Goal: Task Accomplishment & Management: Complete application form

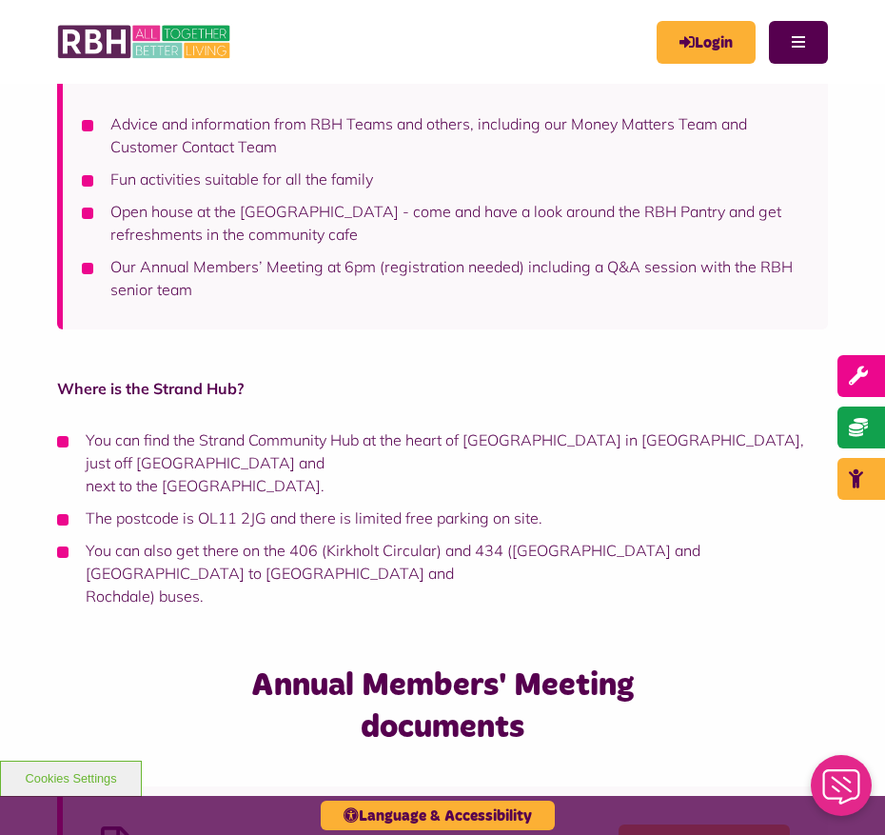
scroll to position [476, 0]
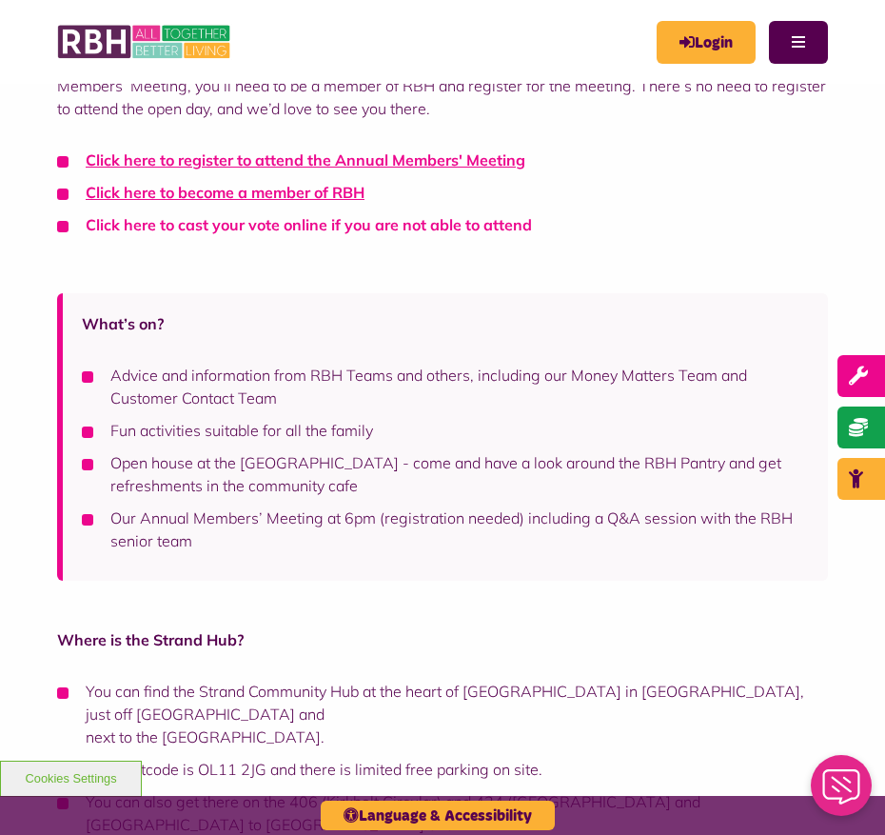
click at [299, 223] on link "Click here to cast your vote online if you are not able to attend" at bounding box center [309, 224] width 446 height 19
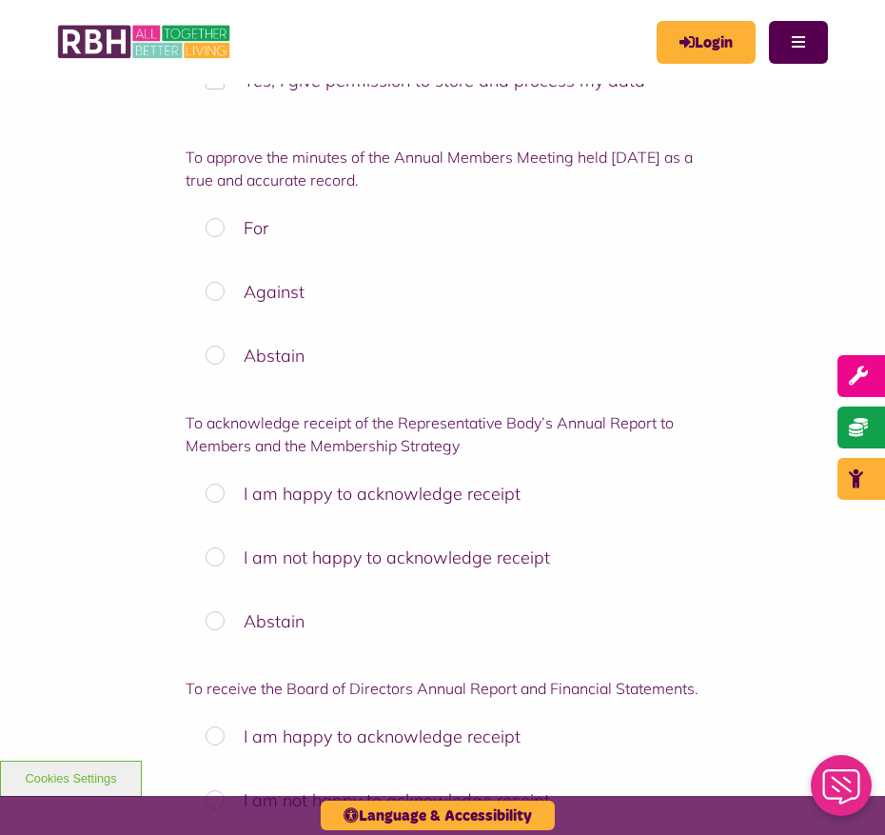
scroll to position [952, 0]
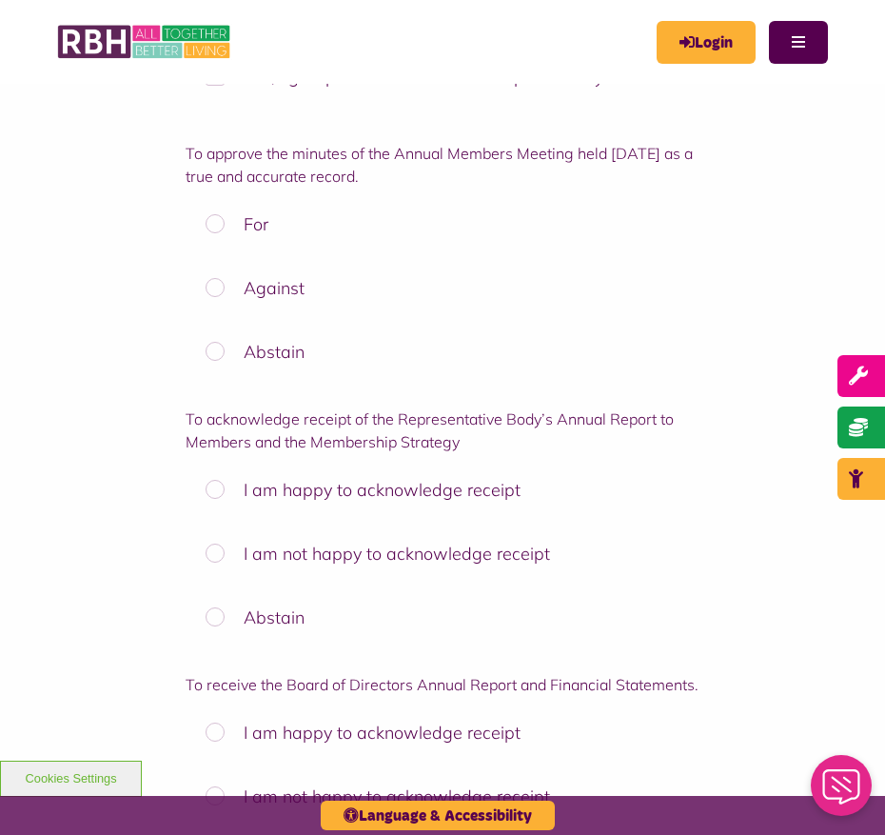
drag, startPoint x: 527, startPoint y: 493, endPoint x: 411, endPoint y: 486, distance: 116.4
click at [410, 486] on label "I am happy to acknowledge receipt" at bounding box center [443, 490] width 514 height 54
drag, startPoint x: 524, startPoint y: 489, endPoint x: 331, endPoint y: 480, distance: 192.5
click at [263, 480] on label "I am happy to acknowledge receipt" at bounding box center [443, 490] width 514 height 54
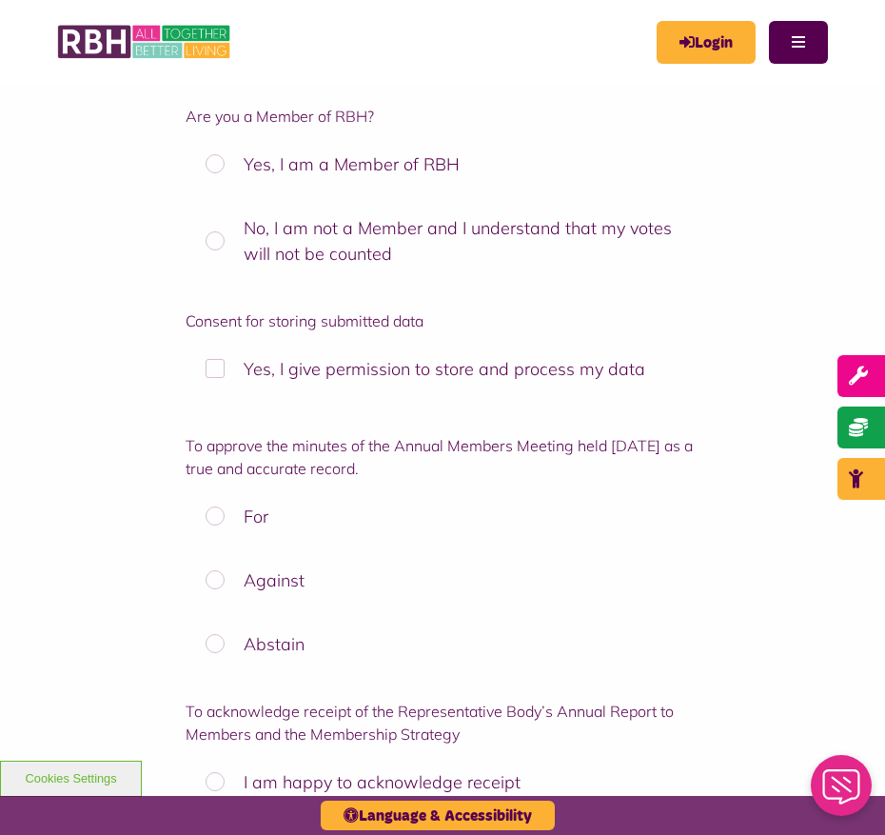
scroll to position [714, 0]
